Goal: Book appointment/travel/reservation

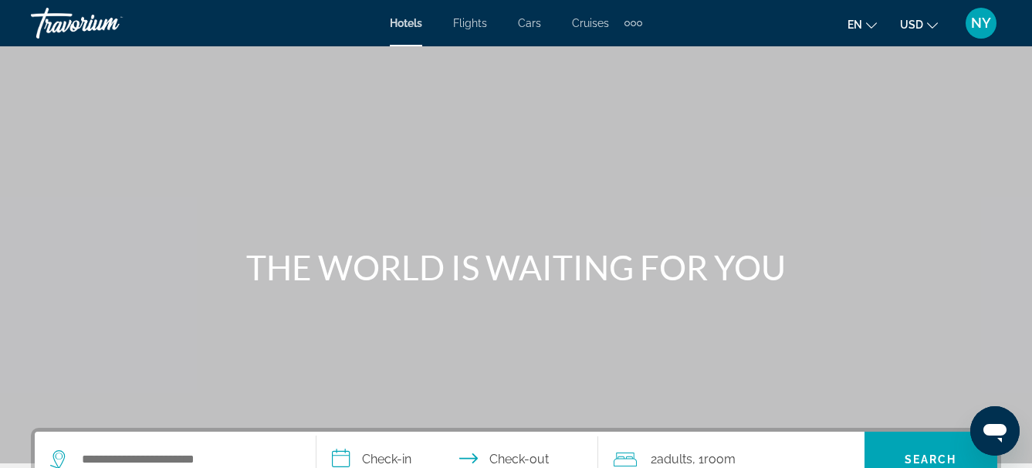
click at [631, 23] on div "Extra navigation items" at bounding box center [633, 23] width 5 height 5
click at [598, 49] on span "Activities" at bounding box center [607, 52] width 45 height 12
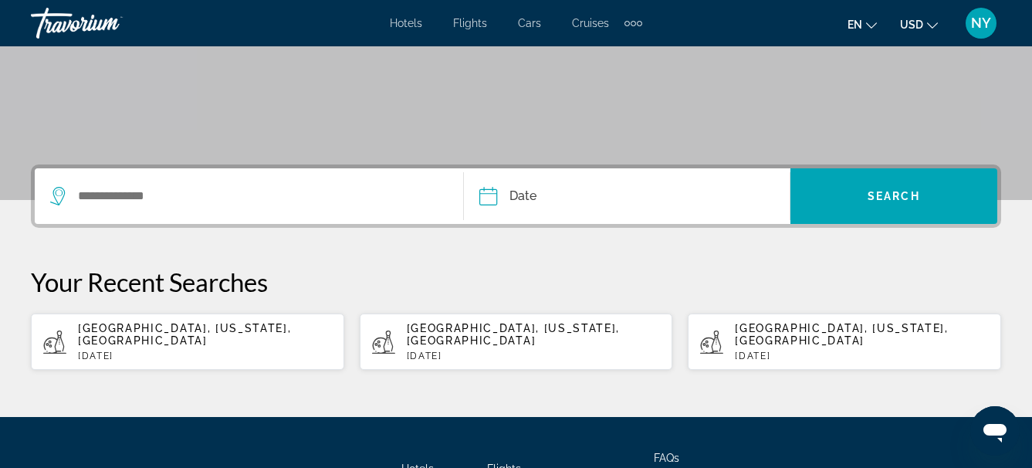
scroll to position [334, 0]
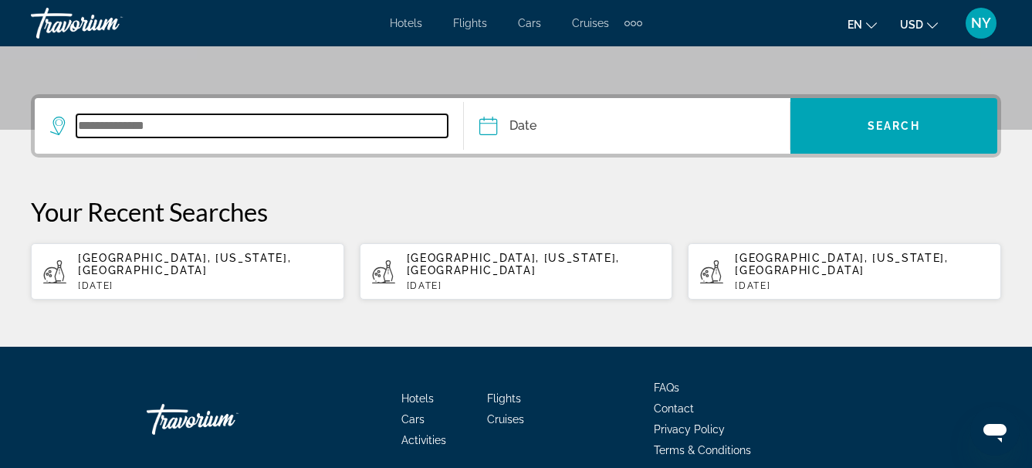
click at [141, 130] on input "Search widget" at bounding box center [261, 125] width 371 height 23
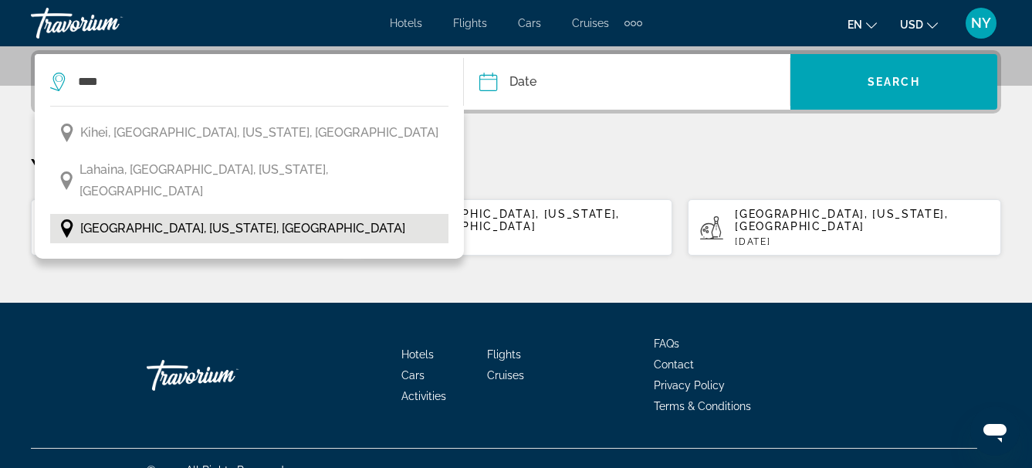
click at [147, 218] on span "[GEOGRAPHIC_DATA], [US_STATE], [GEOGRAPHIC_DATA]" at bounding box center [242, 229] width 325 height 22
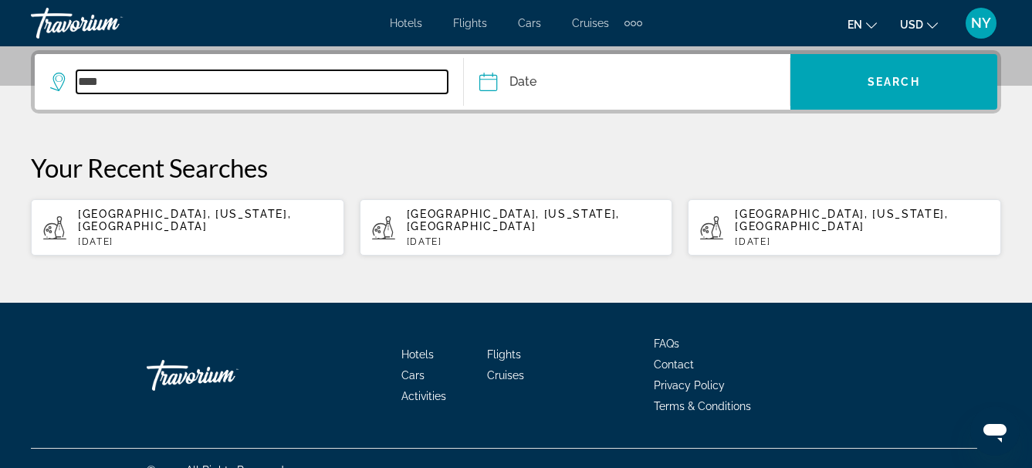
type input "**********"
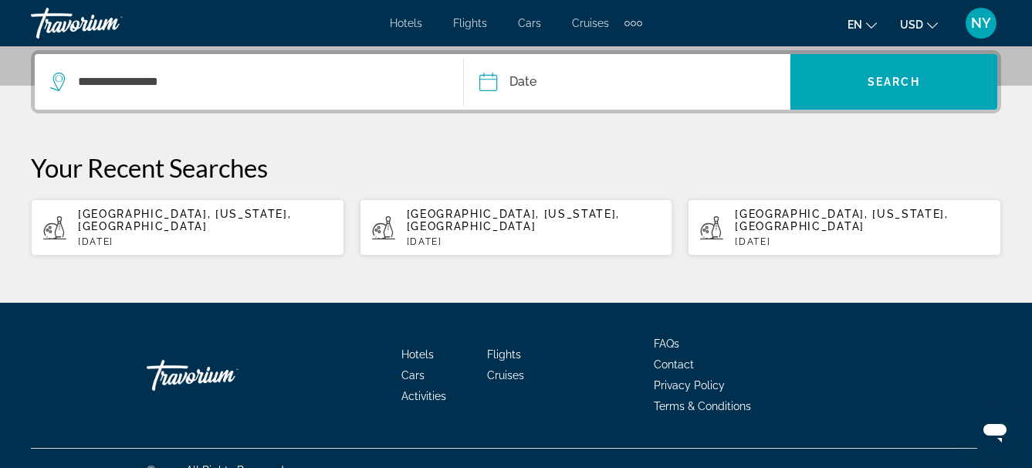
click at [488, 83] on input "Date" at bounding box center [556, 84] width 161 height 60
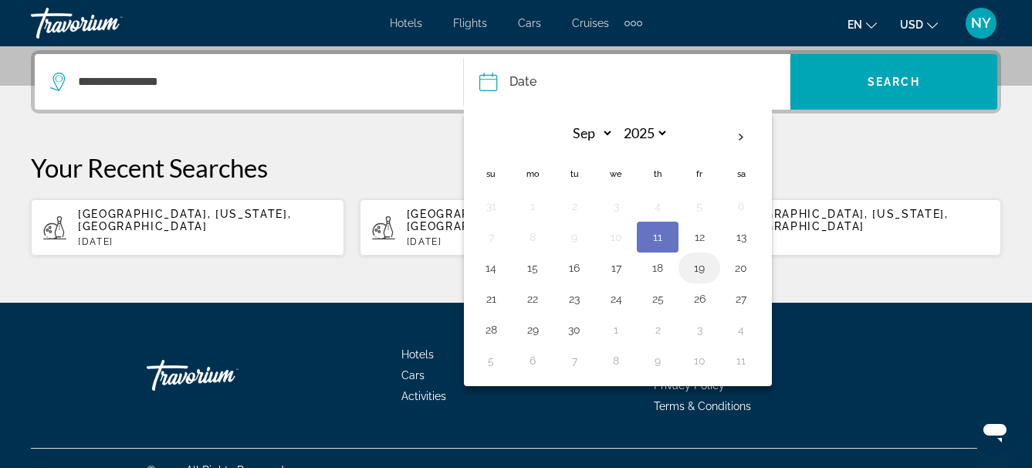
click at [698, 269] on button "19" at bounding box center [699, 268] width 25 height 22
type input "**********"
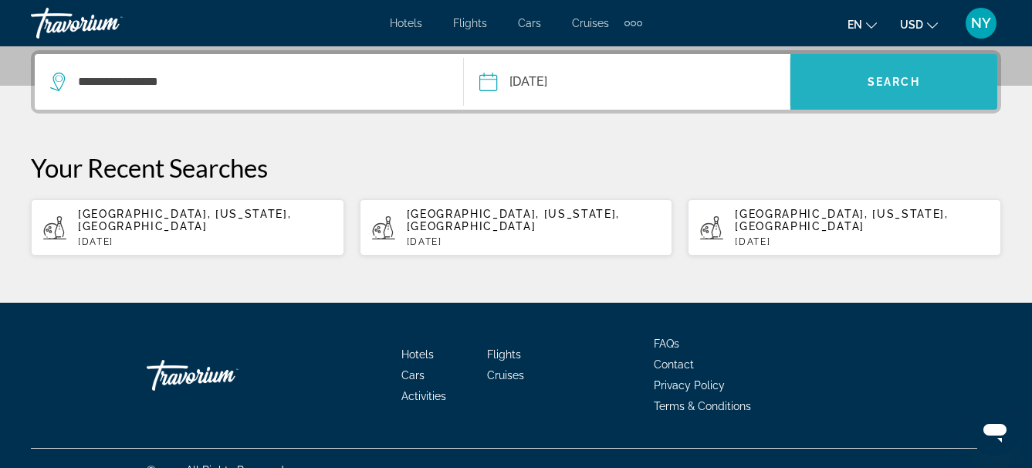
click at [893, 76] on span "Search" at bounding box center [894, 82] width 52 height 12
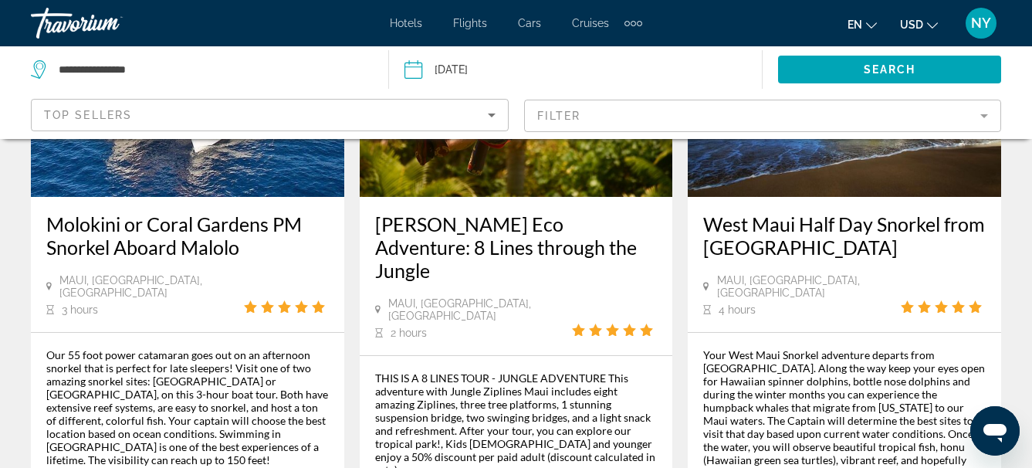
scroll to position [2664, 0]
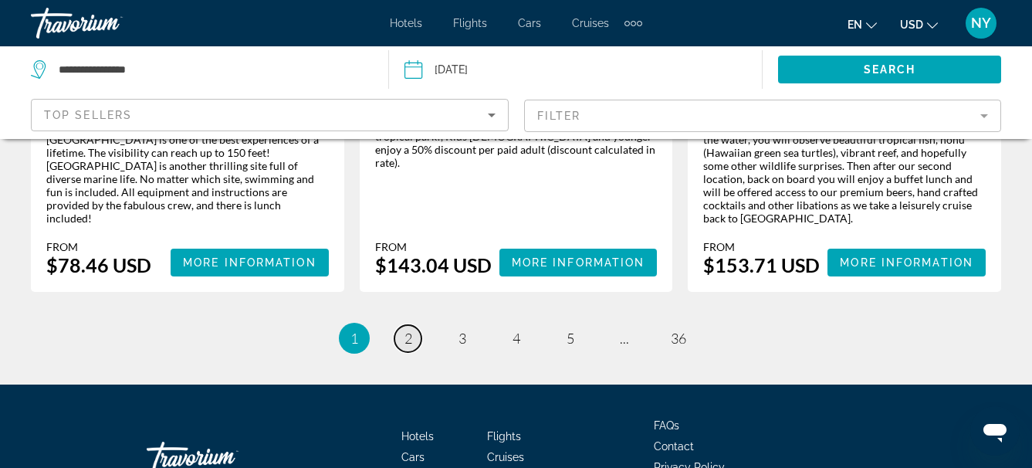
click at [410, 330] on span "2" at bounding box center [409, 338] width 8 height 17
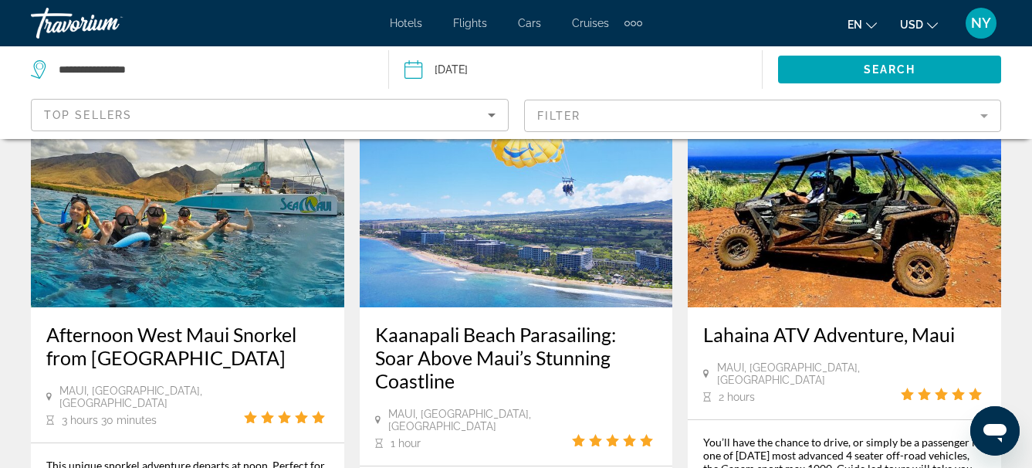
scroll to position [121, 0]
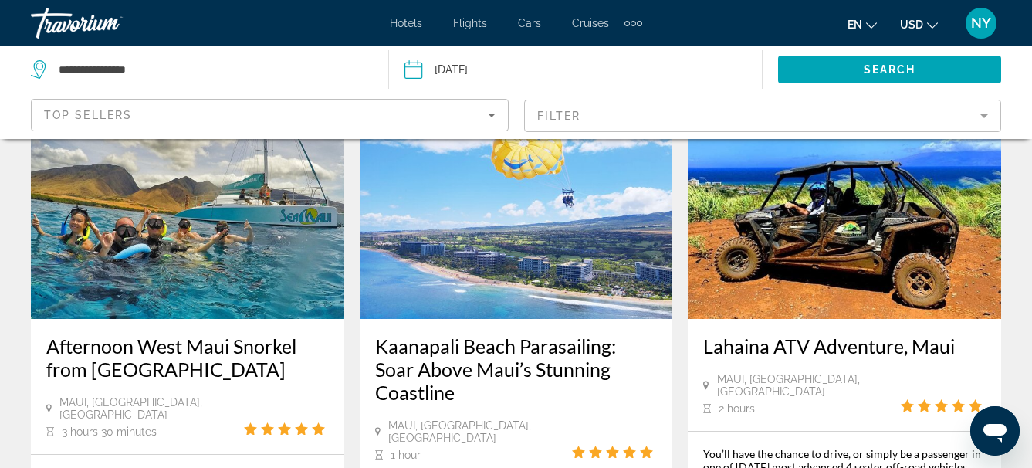
click at [502, 367] on h3 "Kaanapali Beach Parasailing: Soar Above Maui’s Stunning Coastline" at bounding box center [516, 368] width 283 height 69
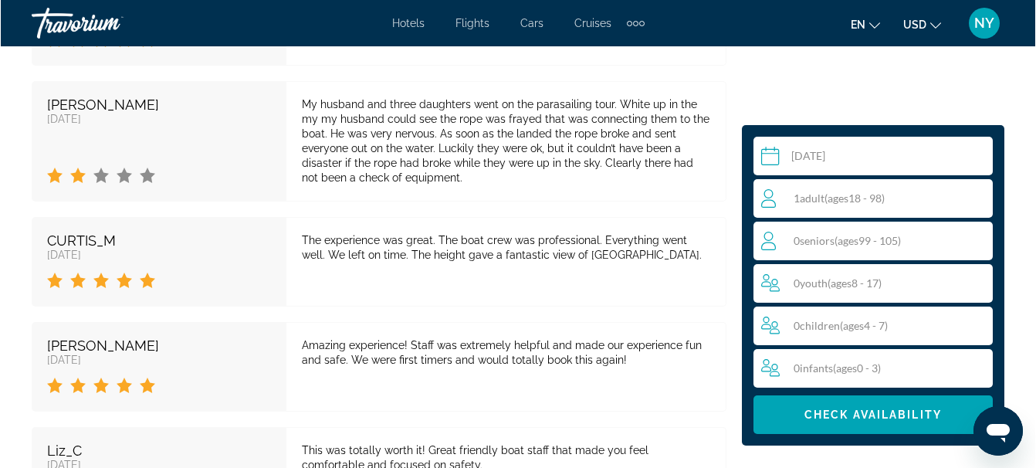
scroll to position [3223, 0]
